Goal: Task Accomplishment & Management: Complete application form

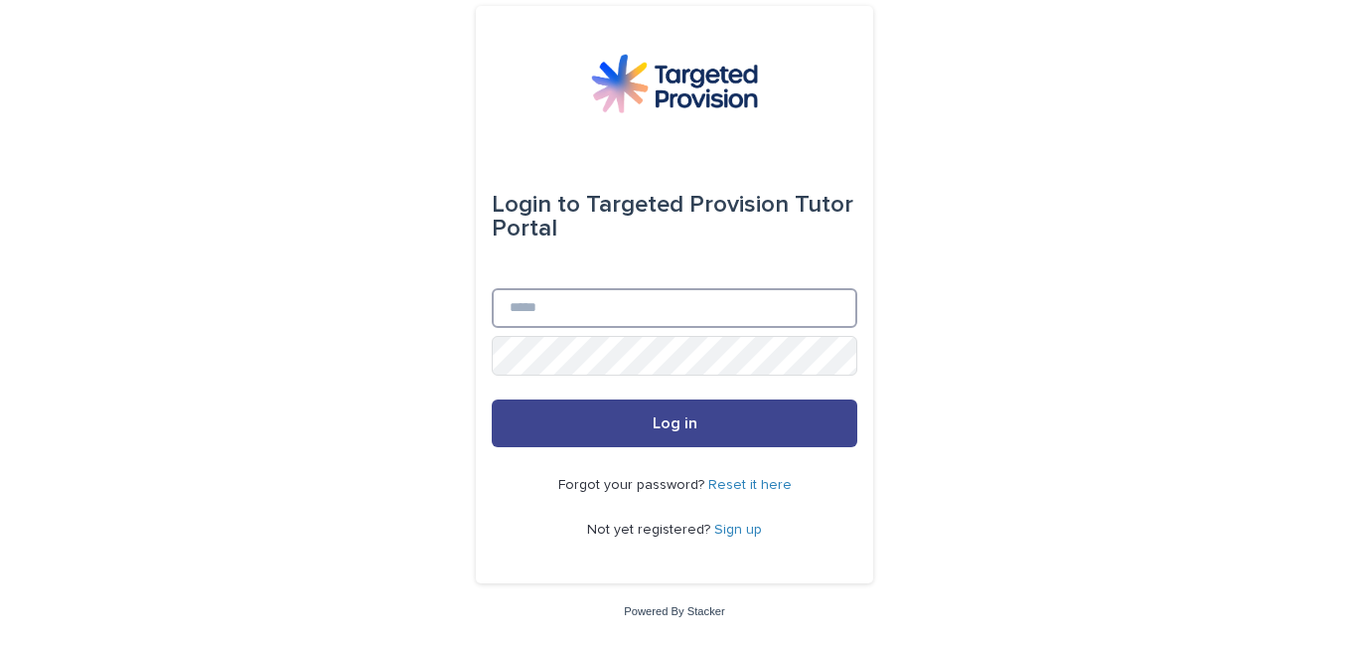
type input "**********"
click at [685, 422] on span "Log in" at bounding box center [675, 423] width 45 height 16
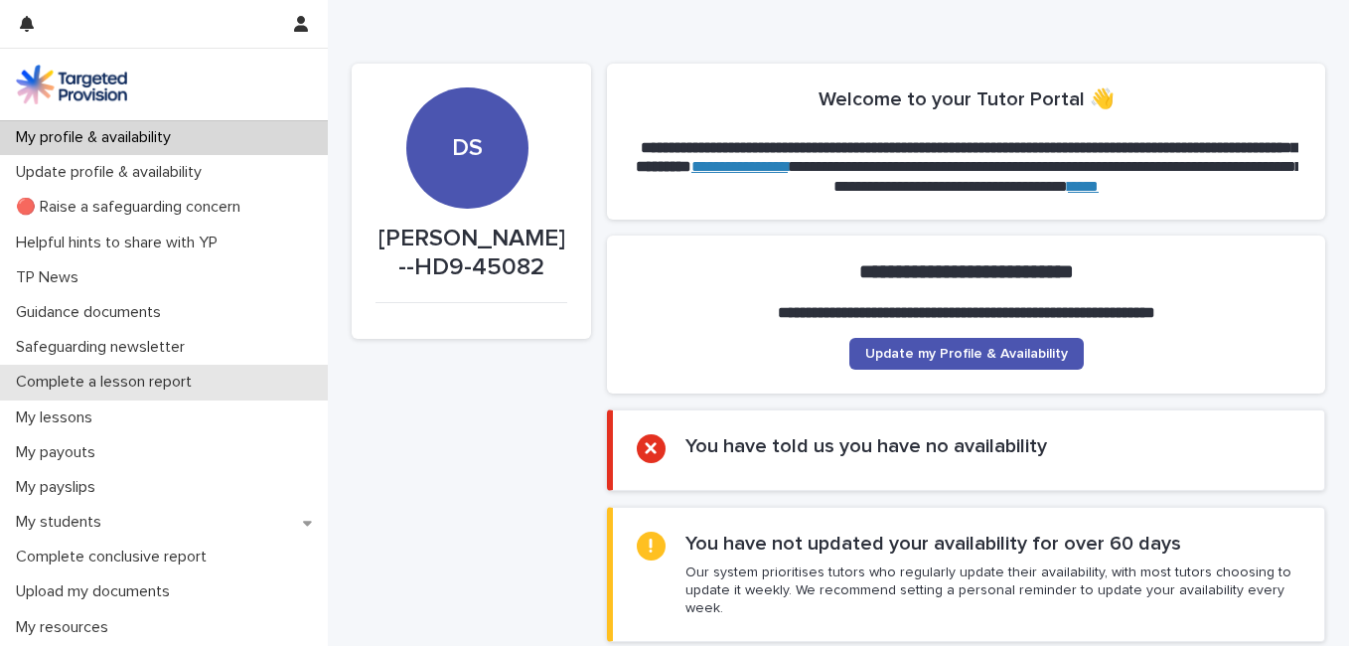
click at [157, 388] on p "Complete a lesson report" at bounding box center [108, 381] width 200 height 19
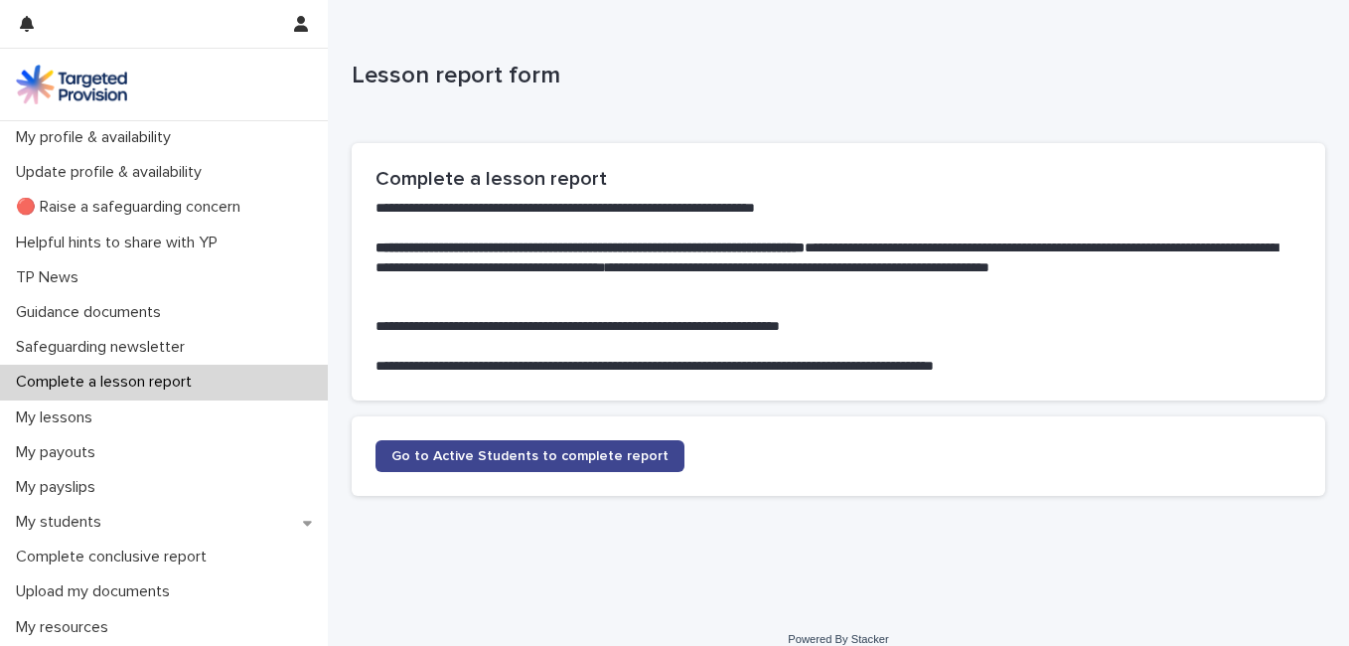
click at [472, 450] on span "Go to Active Students to complete report" at bounding box center [529, 456] width 277 height 14
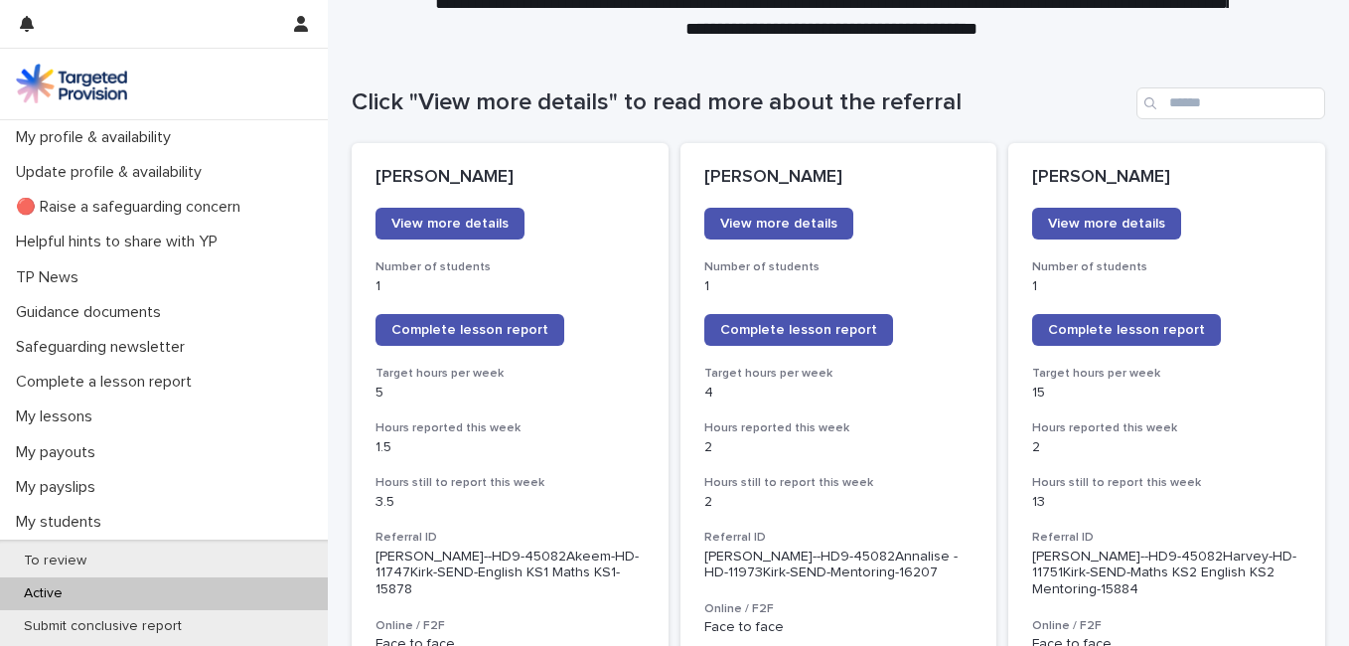
scroll to position [156, 0]
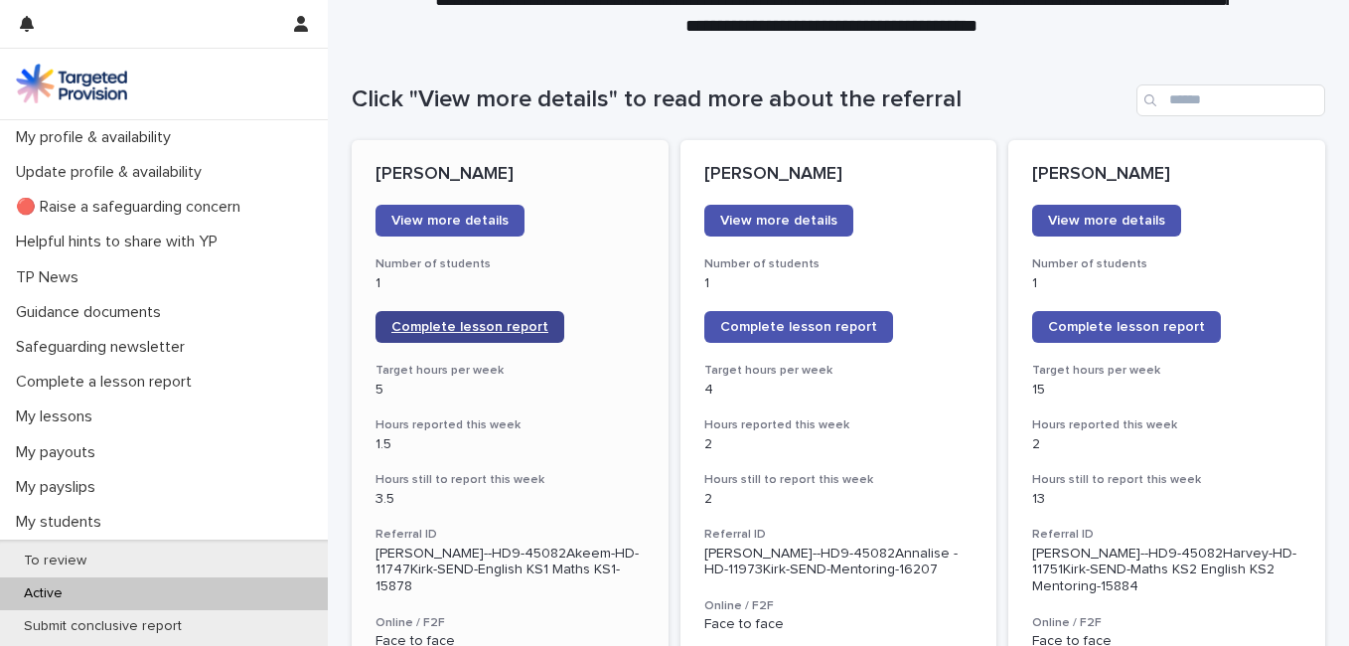
click at [462, 318] on link "Complete lesson report" at bounding box center [469, 327] width 189 height 32
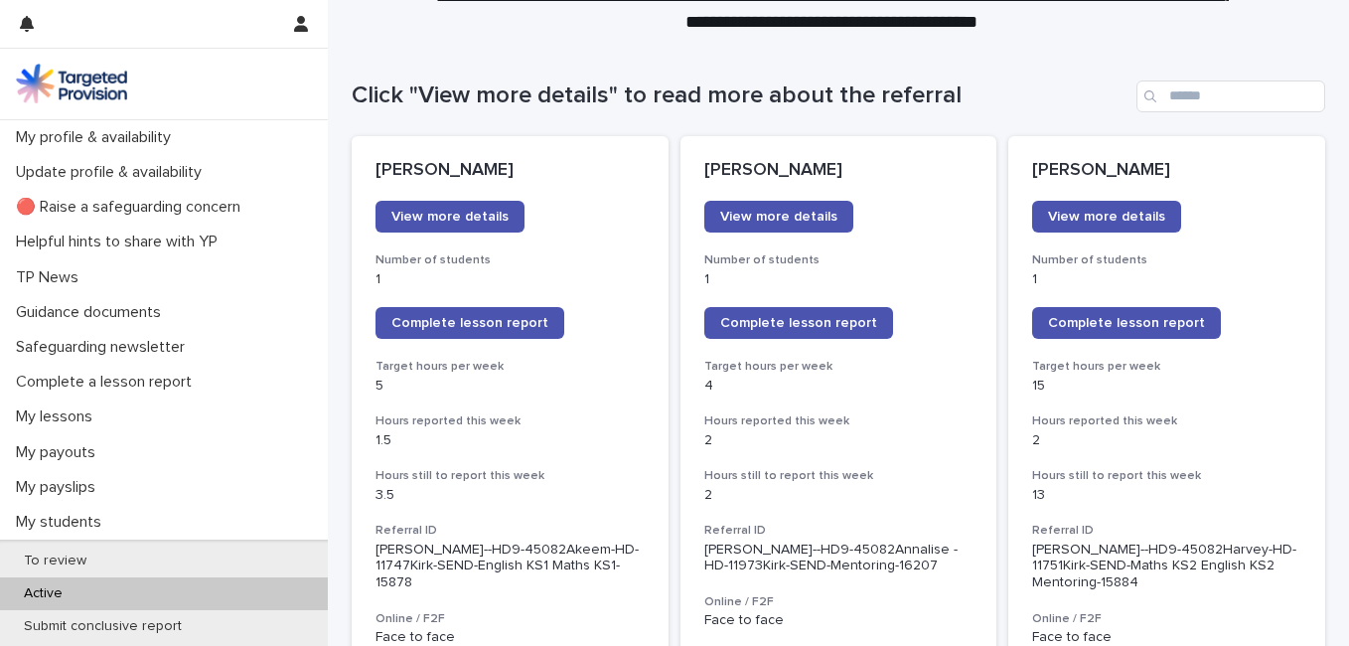
scroll to position [161, 0]
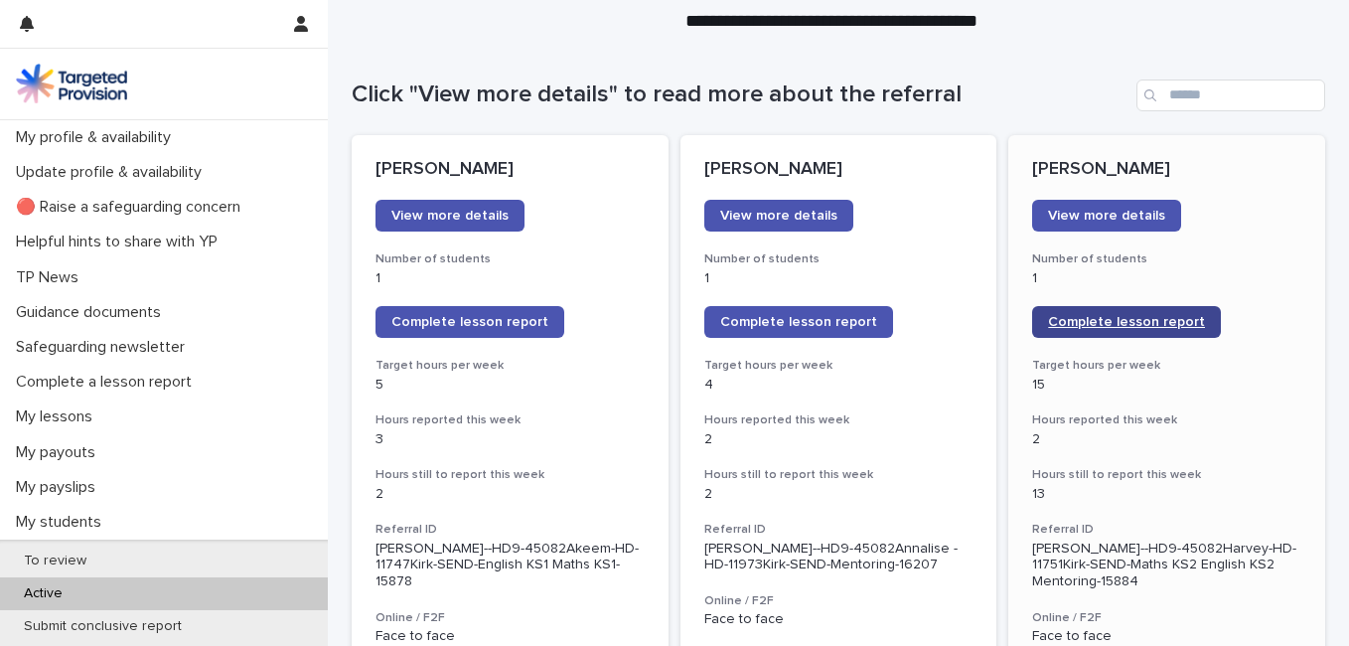
click at [1107, 310] on link "Complete lesson report" at bounding box center [1126, 322] width 189 height 32
